Goal: Task Accomplishment & Management: Complete application form

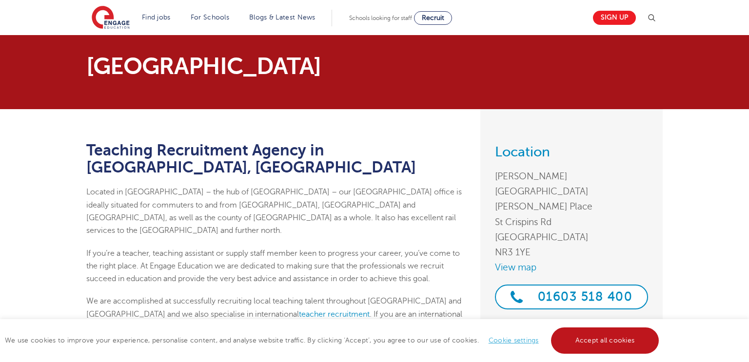
click at [584, 343] on link "Accept all cookies" at bounding box center [605, 341] width 108 height 26
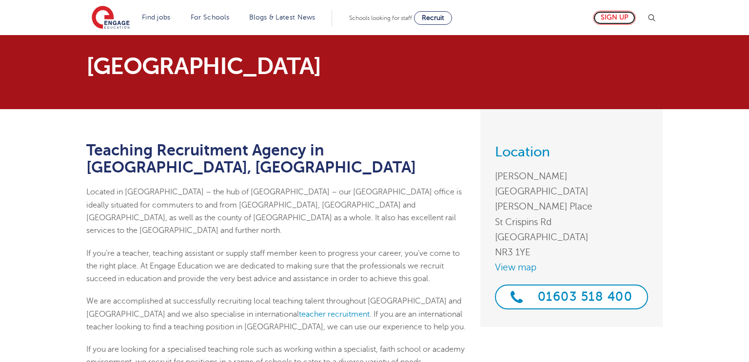
click at [620, 12] on link "Sign up" at bounding box center [614, 18] width 43 height 14
